Goal: Transaction & Acquisition: Obtain resource

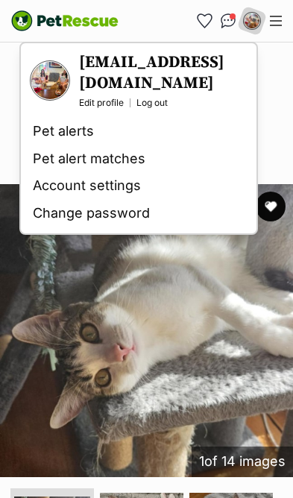
click at [286, 94] on div "Dottie *9 Lives Project Rescue* Sweet and Cuddly Female Domestic Short Hair (DS…" at bounding box center [146, 103] width 293 height 131
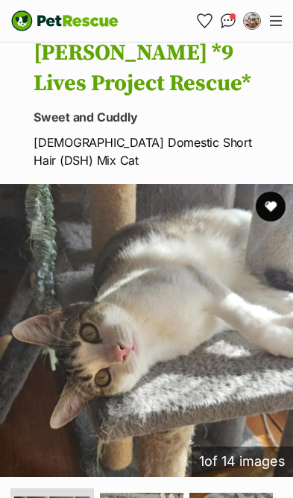
click at [282, 23] on button "Menu" at bounding box center [276, 21] width 24 height 22
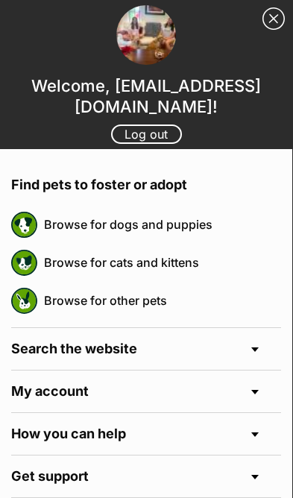
click at [259, 392] on h4 "My account" at bounding box center [146, 392] width 270 height 42
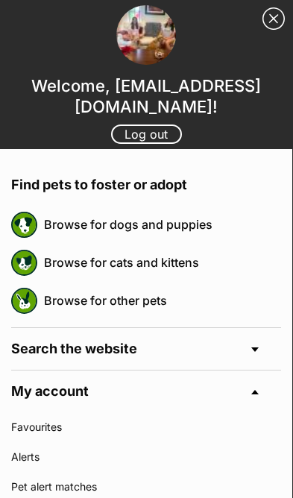
click at [51, 432] on link "Favourites" at bounding box center [146, 427] width 270 height 30
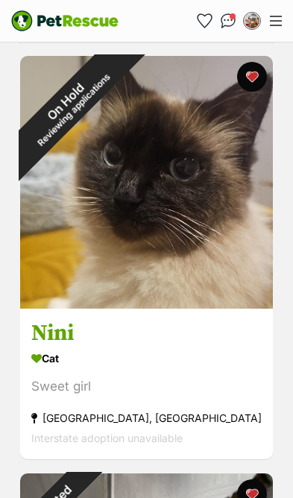
scroll to position [3622, 0]
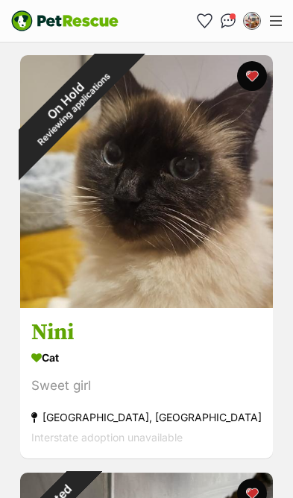
click at [114, 154] on div "On Hold Reviewing applications" at bounding box center [69, 104] width 98 height 98
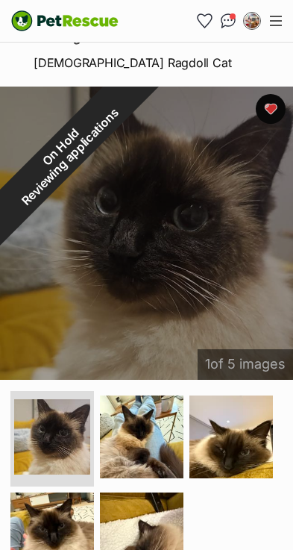
scroll to position [260, 0]
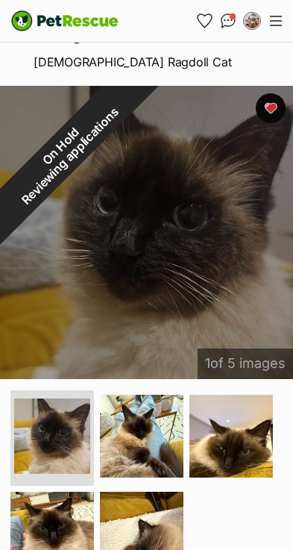
click at [147, 447] on img at bounding box center [142, 436] width 84 height 84
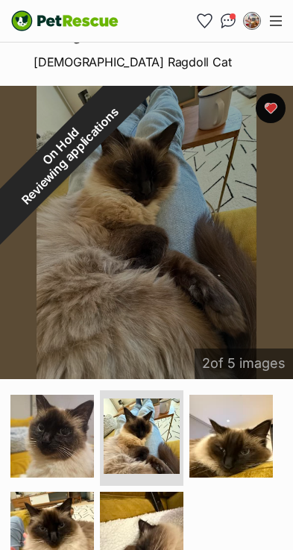
click at [245, 441] on img at bounding box center [231, 436] width 84 height 84
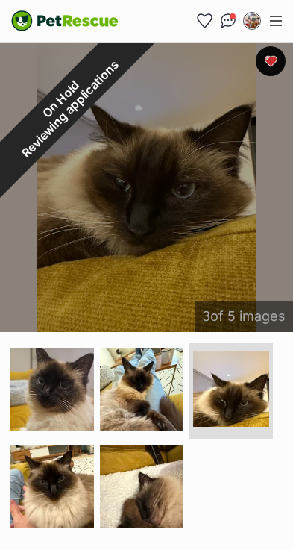
scroll to position [309, 0]
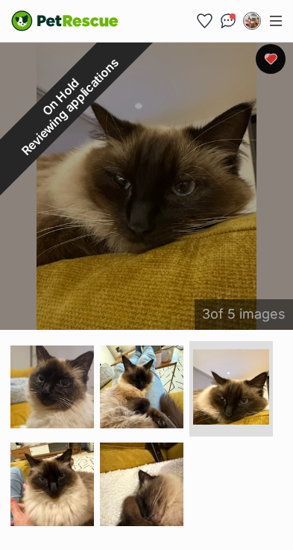
click at [81, 464] on img at bounding box center [52, 484] width 84 height 84
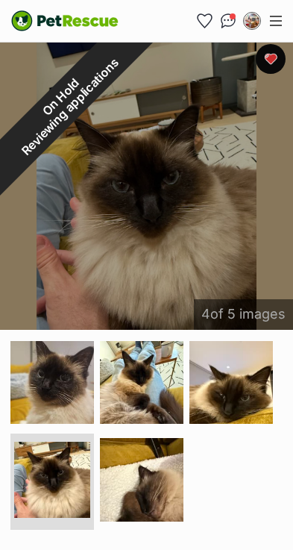
click at [163, 459] on img at bounding box center [142, 480] width 84 height 84
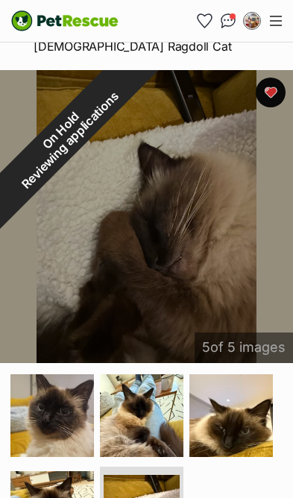
scroll to position [275, 0]
click at [58, 424] on img at bounding box center [52, 416] width 84 height 84
